Goal: Task Accomplishment & Management: Complete application form

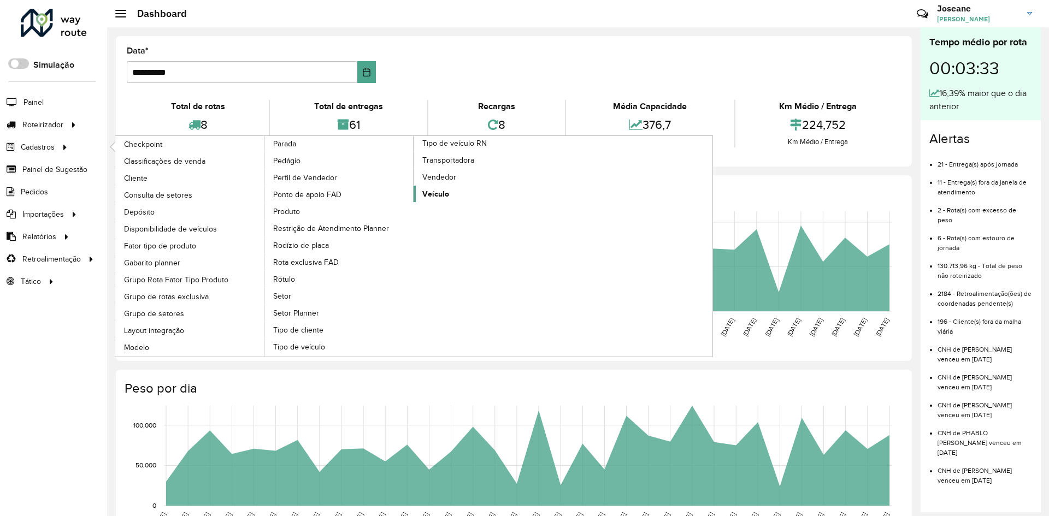
click at [435, 193] on span "Veículo" at bounding box center [435, 193] width 27 height 11
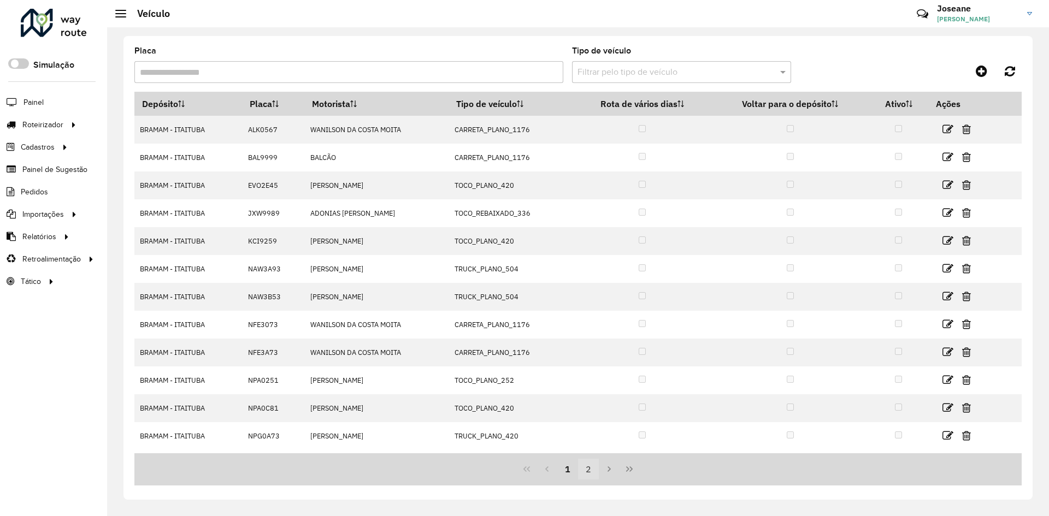
click at [587, 471] on button "2" at bounding box center [588, 469] width 21 height 21
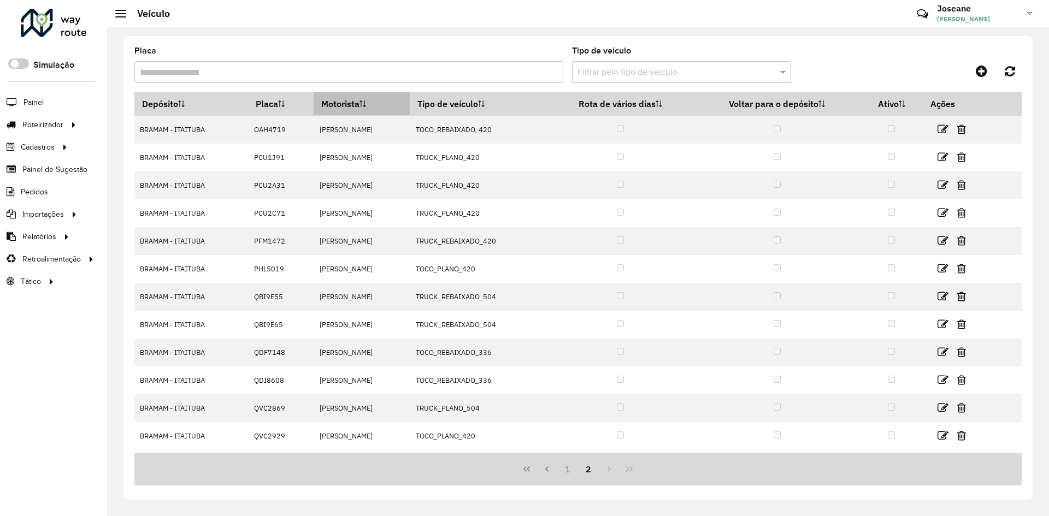
click at [333, 105] on th "Motorista" at bounding box center [362, 103] width 96 height 23
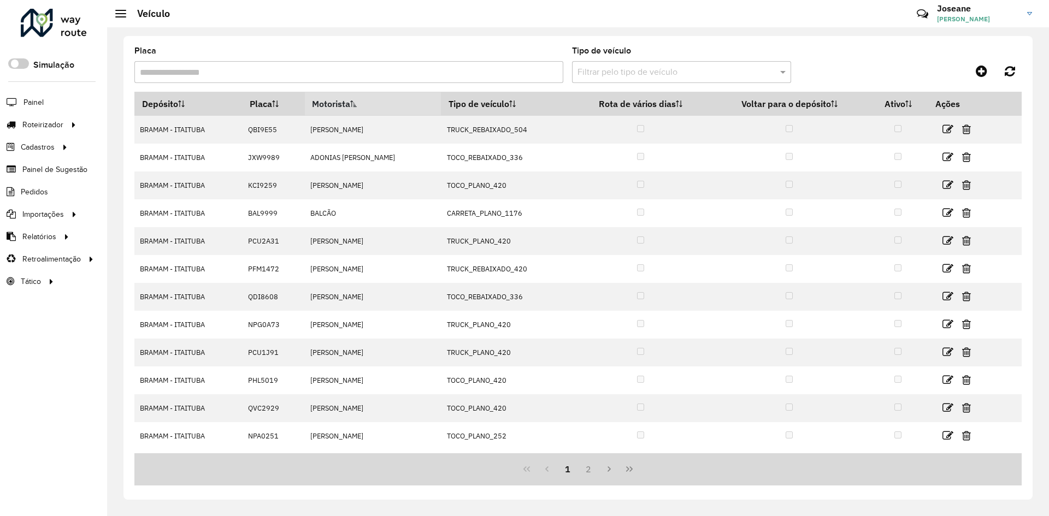
click at [333, 105] on th "Motorista" at bounding box center [373, 103] width 136 height 23
click at [333, 105] on th "Motorista" at bounding box center [374, 103] width 143 height 23
click at [333, 105] on th "Motorista" at bounding box center [373, 103] width 136 height 23
click at [333, 105] on th "Motorista" at bounding box center [374, 103] width 143 height 23
click at [327, 98] on th "Motorista" at bounding box center [373, 103] width 136 height 23
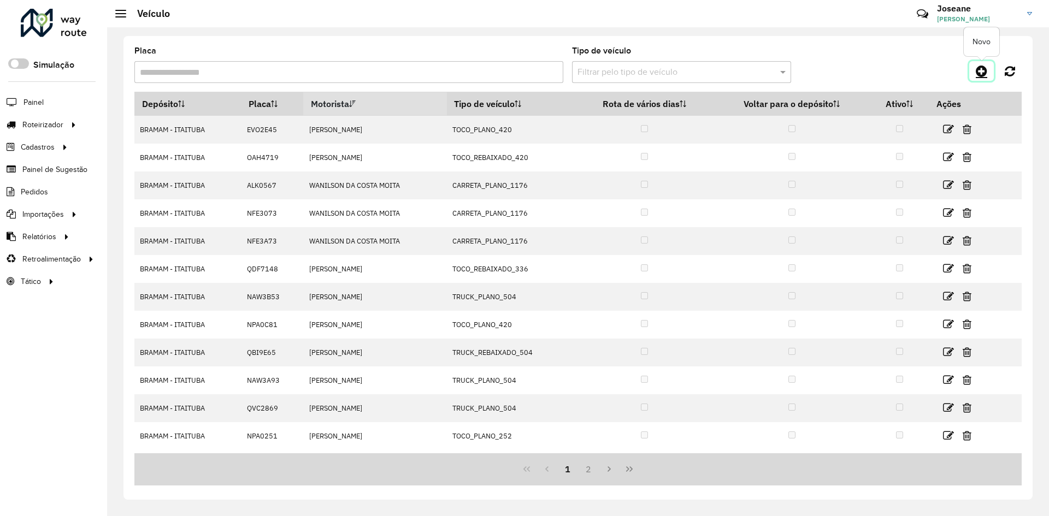
click at [980, 71] on icon at bounding box center [981, 70] width 11 height 13
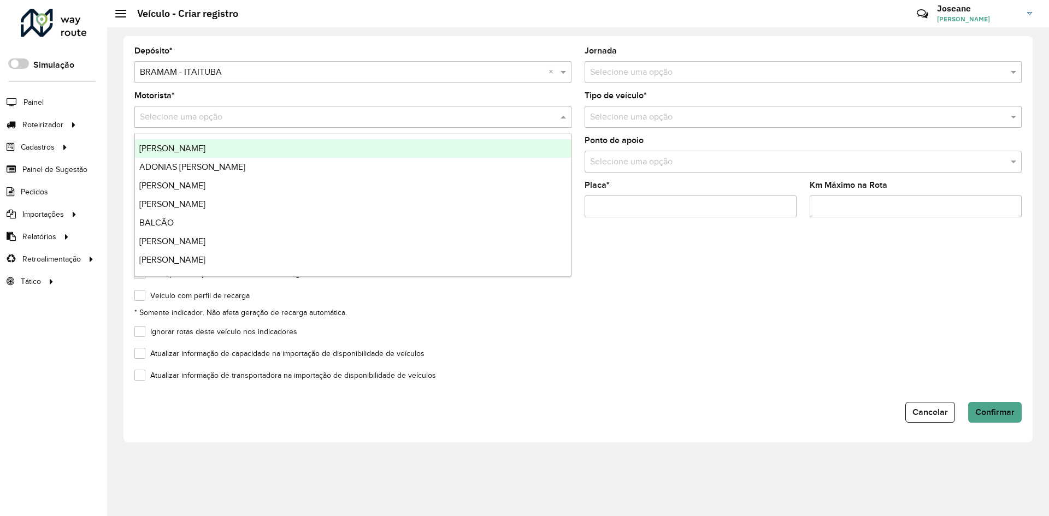
click at [180, 114] on input "text" at bounding box center [342, 117] width 404 height 13
click at [709, 284] on formly-field "Volta para o depósito no término das entregas" at bounding box center [578, 281] width 900 height 22
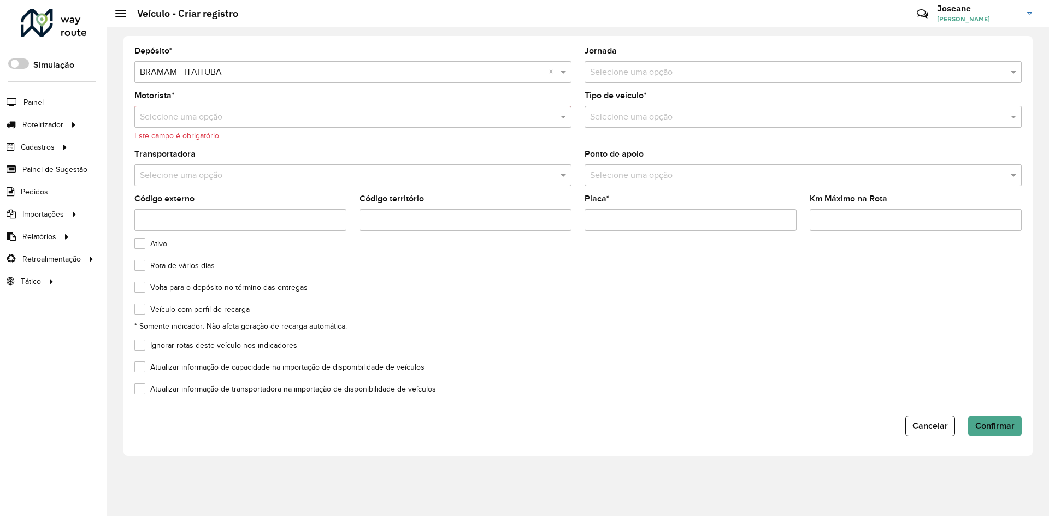
click at [198, 112] on input "text" at bounding box center [342, 117] width 404 height 13
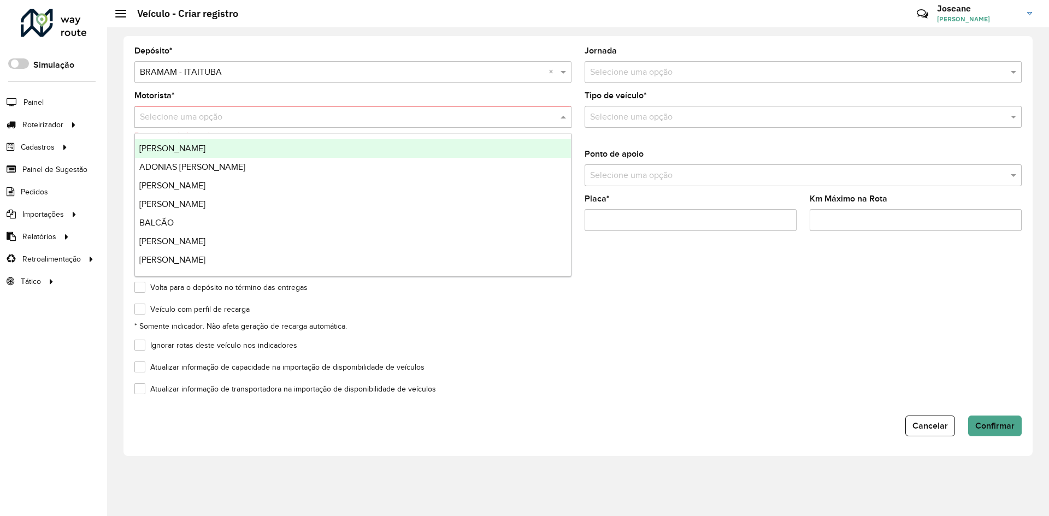
click at [811, 267] on div "Rota de vários dias" at bounding box center [577, 268] width 887 height 13
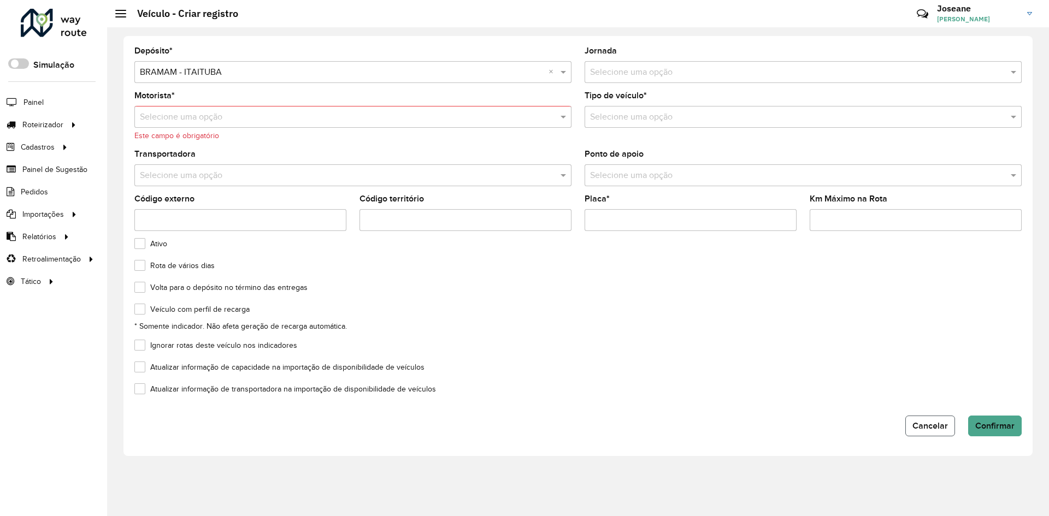
click at [931, 427] on span "Cancelar" at bounding box center [930, 425] width 36 height 9
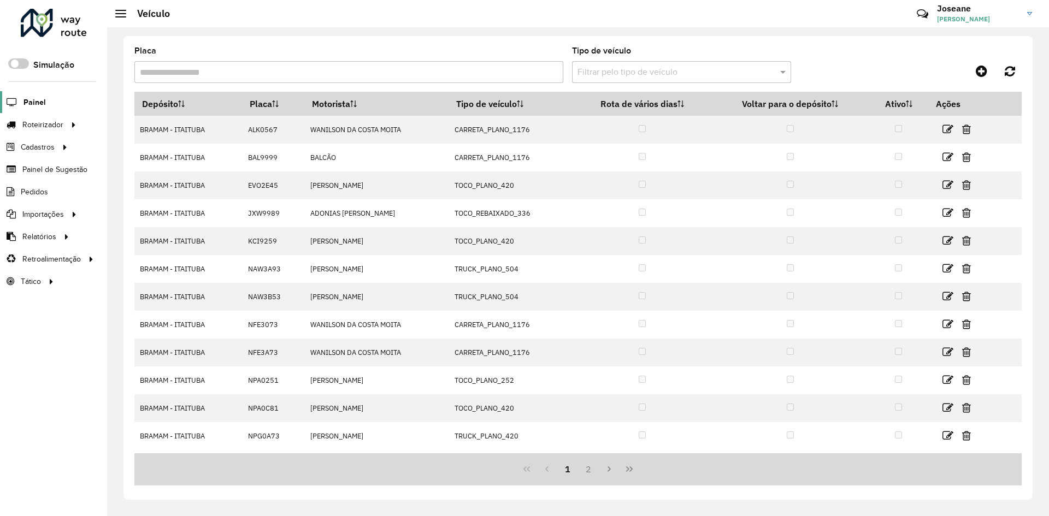
click at [31, 103] on span "Painel" at bounding box center [34, 102] width 22 height 11
click at [983, 67] on icon at bounding box center [981, 70] width 11 height 13
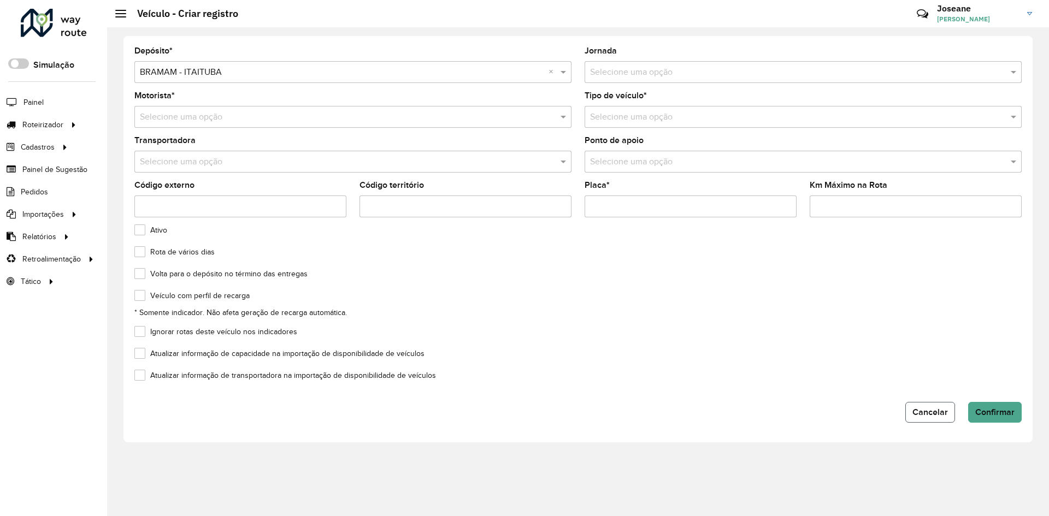
click at [930, 416] on span "Cancelar" at bounding box center [930, 412] width 36 height 9
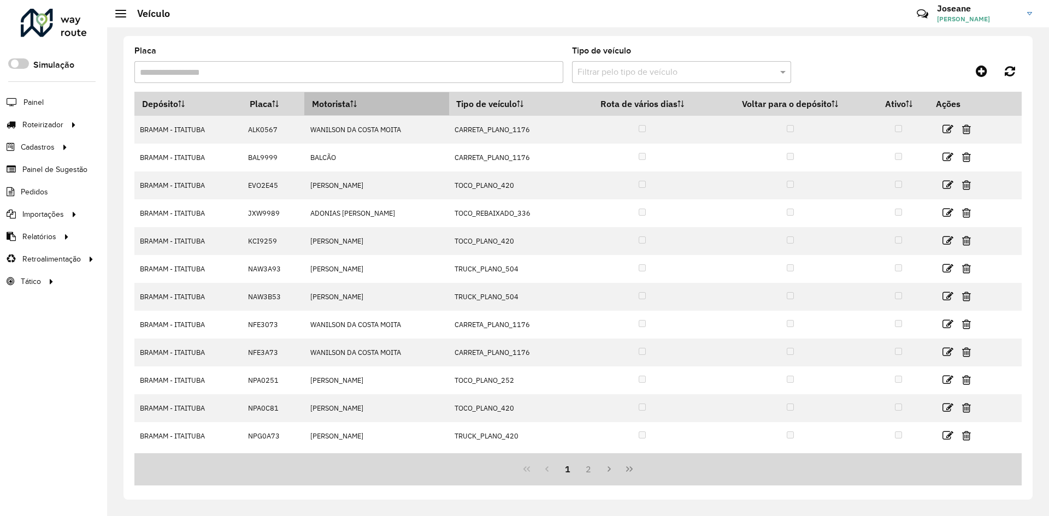
click at [335, 102] on th "Motorista" at bounding box center [376, 103] width 144 height 23
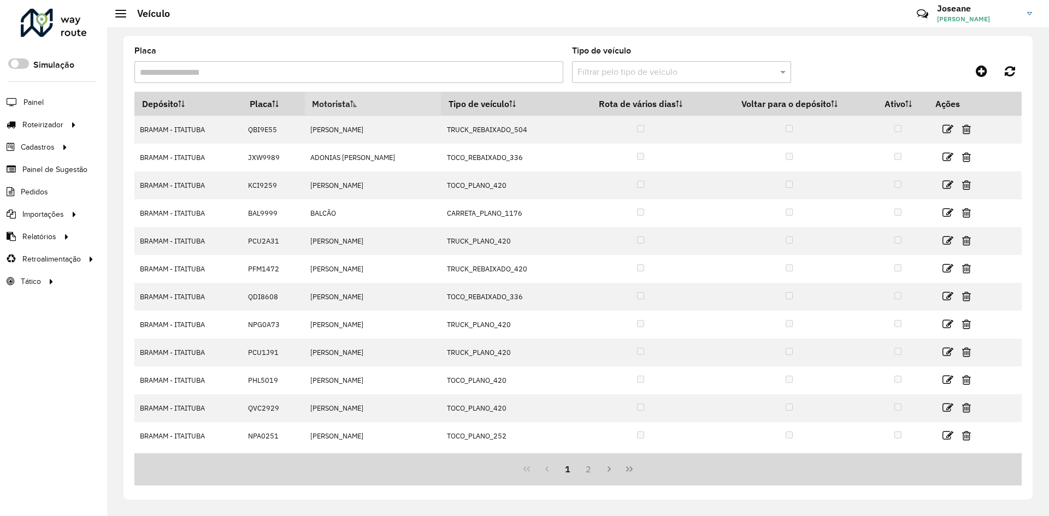
click at [335, 102] on th "Motorista" at bounding box center [373, 103] width 136 height 23
click at [335, 102] on th "Motorista" at bounding box center [374, 103] width 143 height 23
click at [987, 68] on icon at bounding box center [981, 70] width 11 height 13
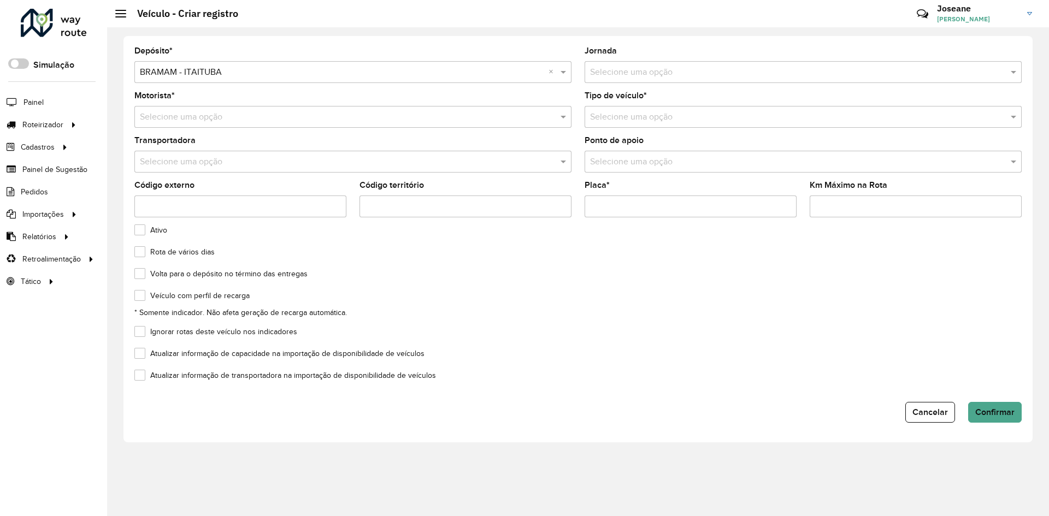
click at [411, 161] on input "text" at bounding box center [342, 162] width 404 height 13
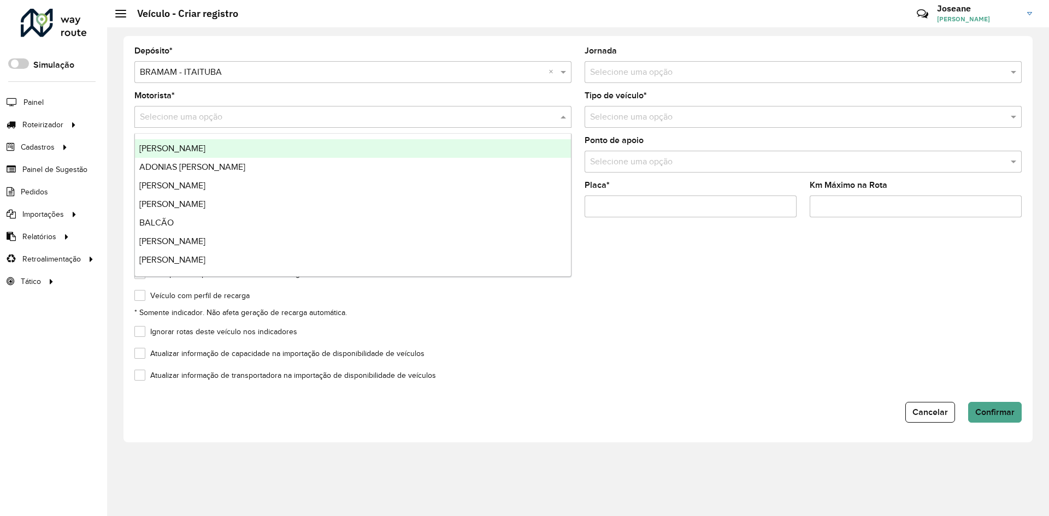
click at [169, 114] on input "text" at bounding box center [342, 117] width 404 height 13
click at [512, 120] on input "text" at bounding box center [342, 117] width 404 height 13
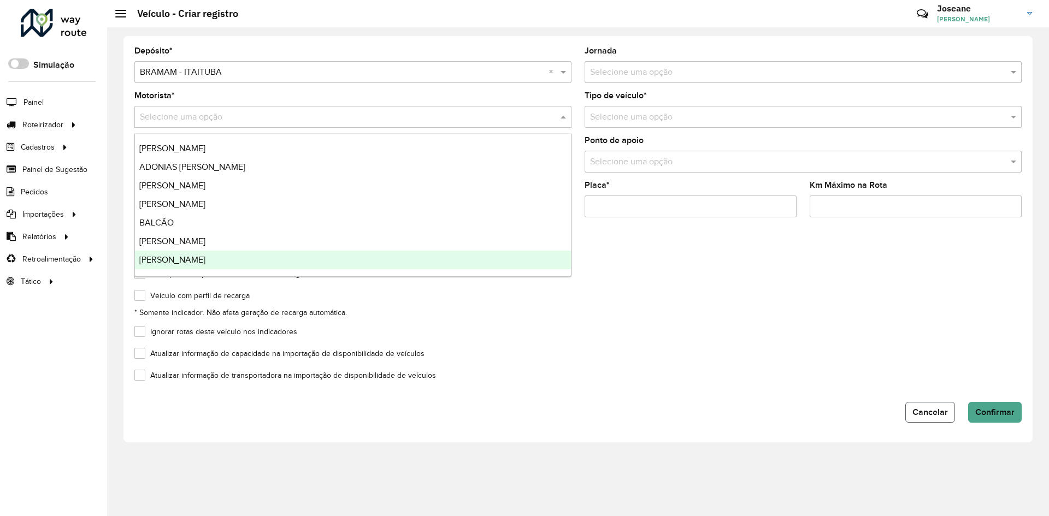
click at [925, 408] on span "Cancelar" at bounding box center [930, 412] width 36 height 9
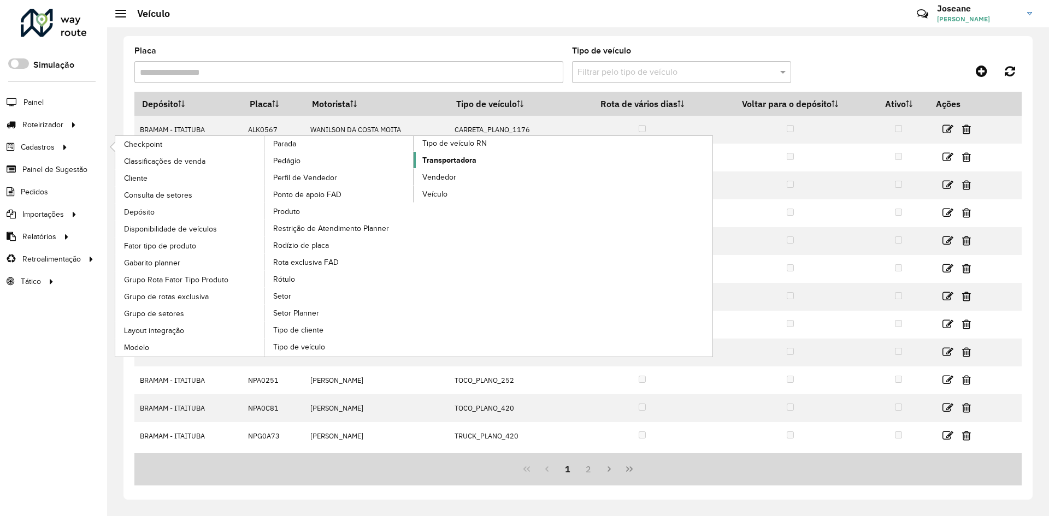
click at [444, 163] on span "Transportadora" at bounding box center [449, 160] width 54 height 11
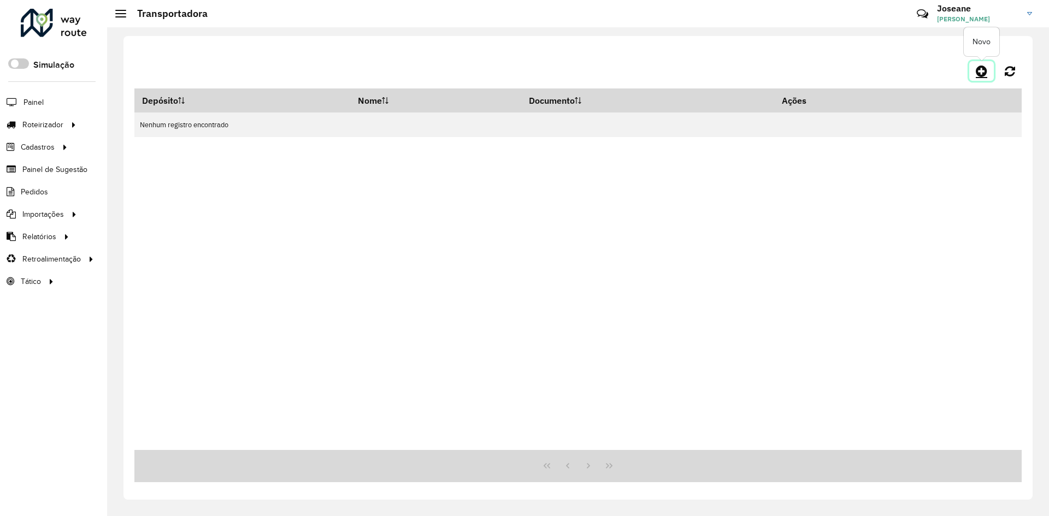
click at [981, 68] on icon at bounding box center [981, 70] width 11 height 13
